Goal: Task Accomplishment & Management: Use online tool/utility

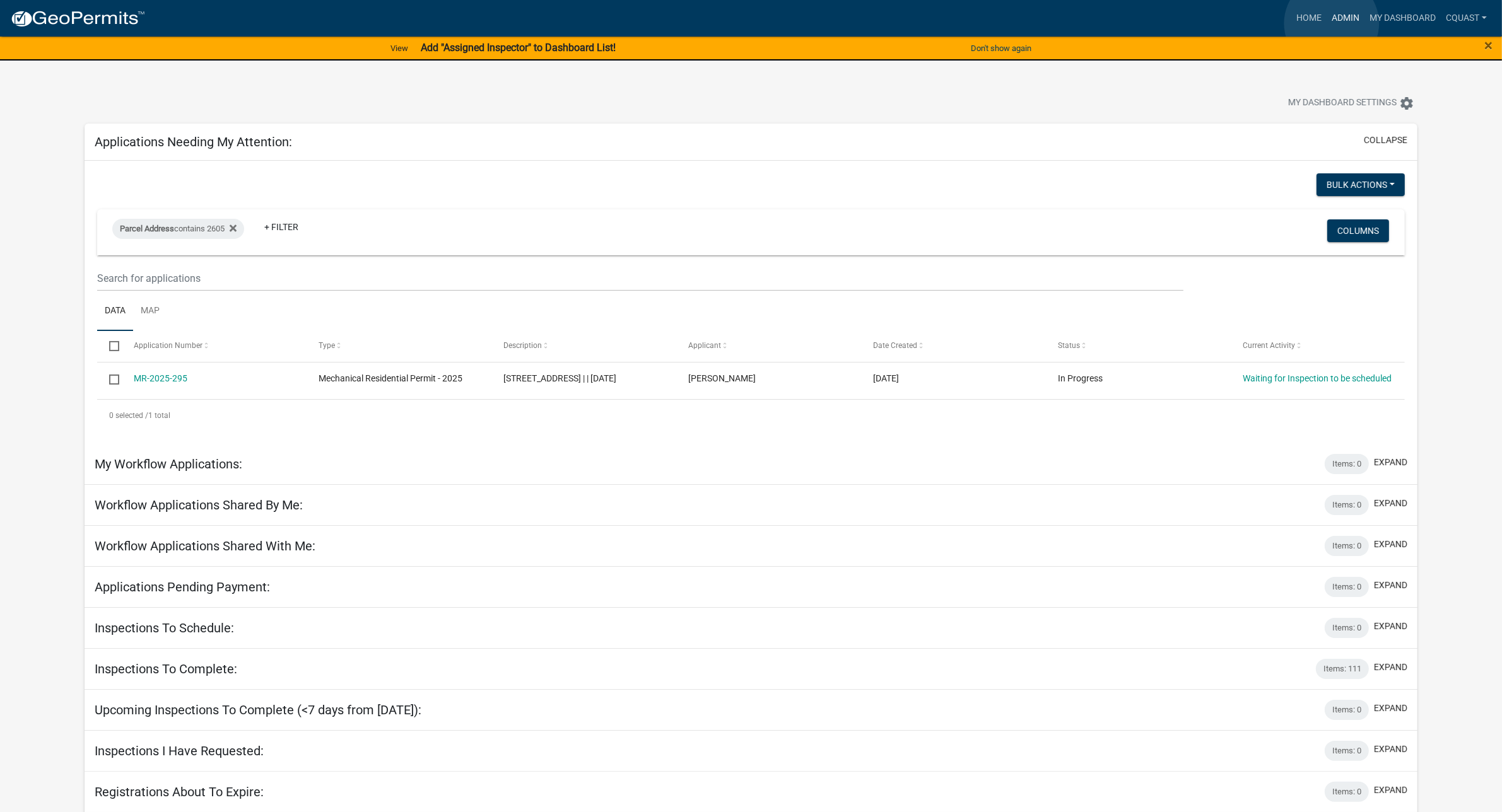
click at [1332, 24] on link "Admin" at bounding box center [1346, 18] width 38 height 24
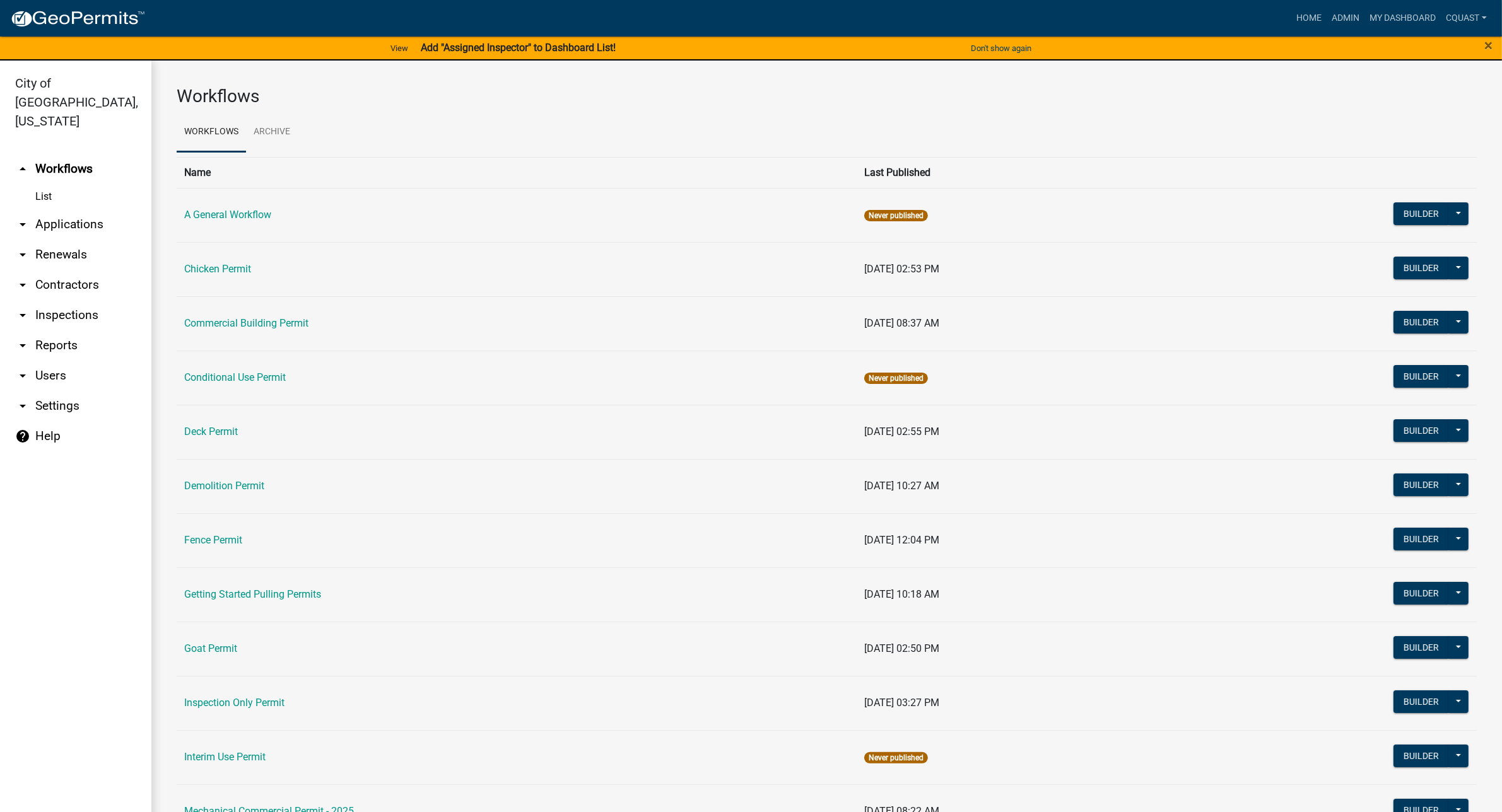
click at [39, 210] on link "arrow_drop_down Applications" at bounding box center [75, 224] width 152 height 30
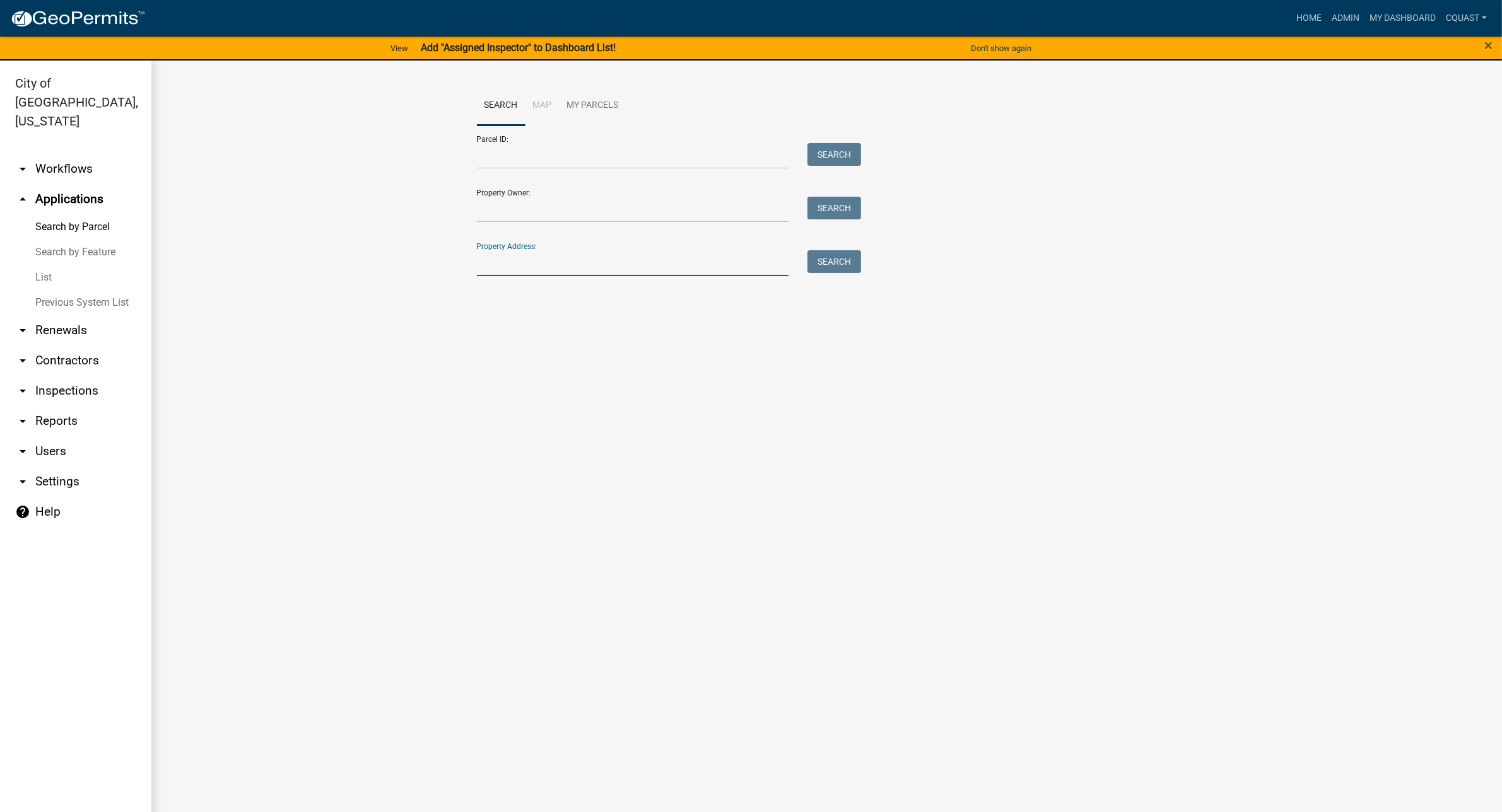
click at [557, 268] on input "Property Address:" at bounding box center [632, 264] width 312 height 26
type input "415 linden"
click at [839, 262] on button "Search" at bounding box center [834, 262] width 53 height 23
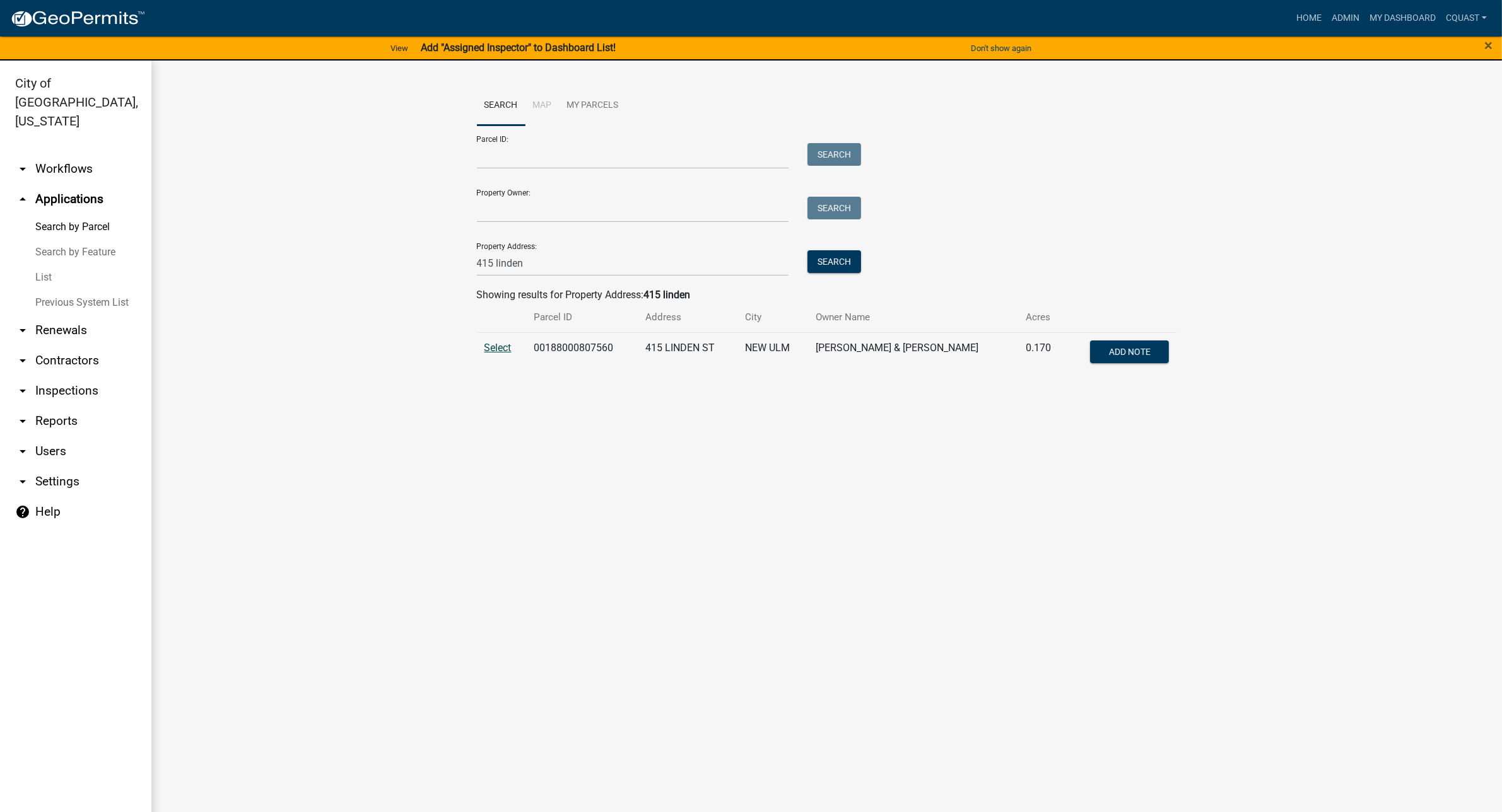
click at [504, 347] on span "Select" at bounding box center [498, 348] width 27 height 12
